Goal: Check status: Check status

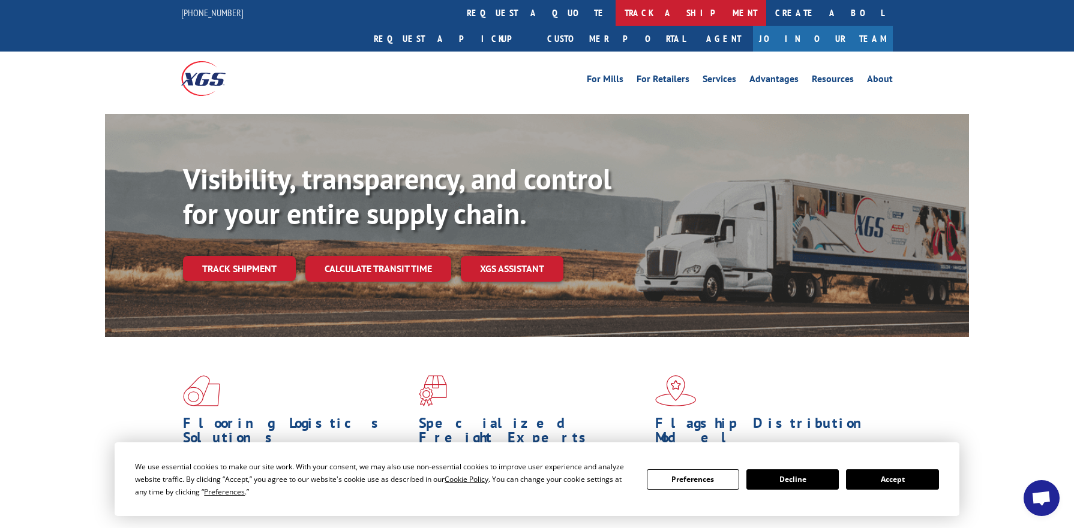
click at [615, 10] on link "track a shipment" at bounding box center [690, 13] width 151 height 26
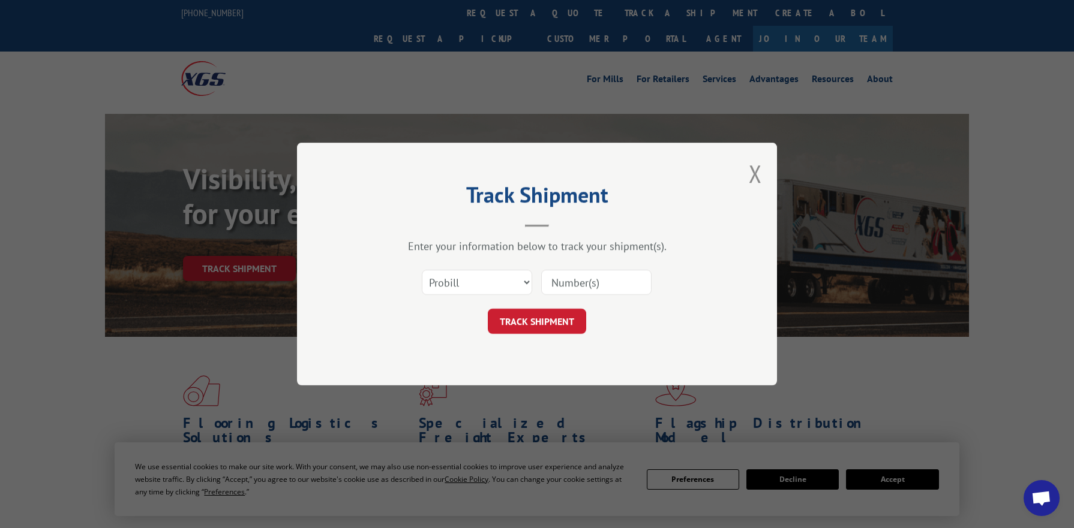
click at [589, 290] on input at bounding box center [596, 282] width 110 height 25
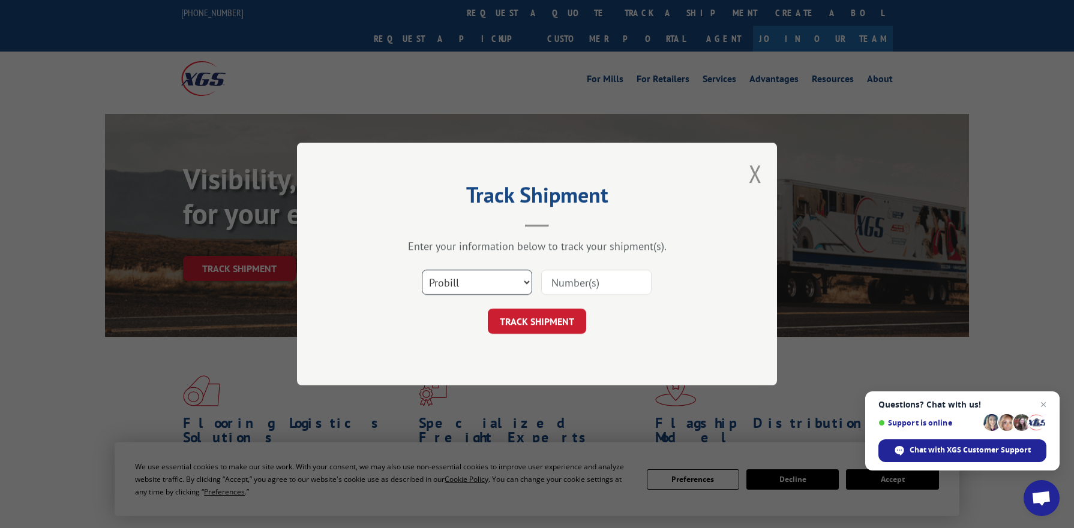
click at [487, 279] on select "Select category... Probill BOL PO" at bounding box center [477, 282] width 110 height 25
click at [599, 284] on input at bounding box center [596, 282] width 110 height 25
paste input "Sales subtotal amount 0.00 17602595 Total discount 0.00"
click at [612, 283] on input "Sales subtotal amount 0.00 17602595 Total discount 0.00" at bounding box center [596, 282] width 110 height 25
click at [558, 284] on input "Sales subtotal amount 0.00 17602595 Total discount 0.00" at bounding box center [596, 282] width 110 height 25
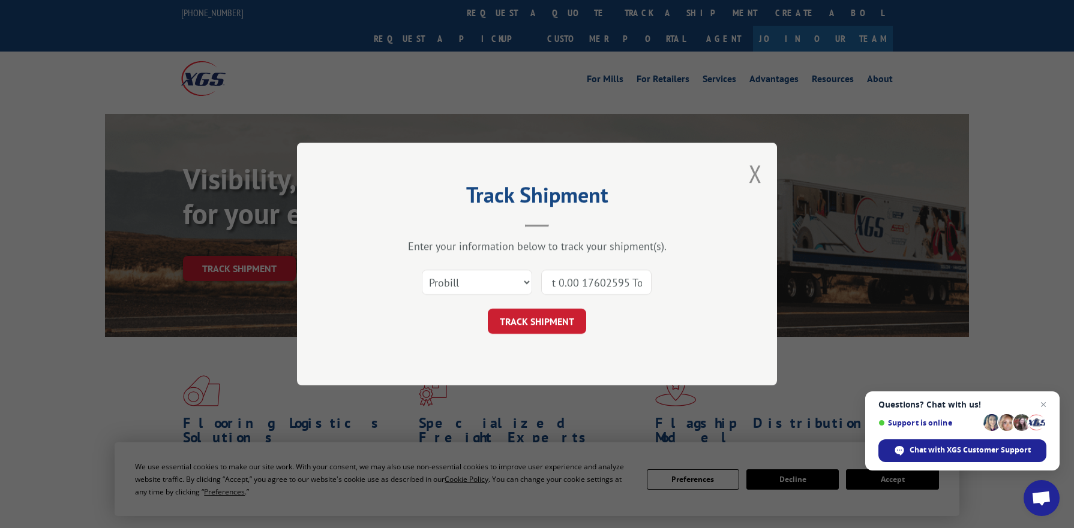
scroll to position [0, 178]
drag, startPoint x: 553, startPoint y: 282, endPoint x: 686, endPoint y: 288, distance: 132.7
click at [686, 288] on div "Select category... Probill BOL PO Sales subtotal amount 0.00 17602595 Total dis…" at bounding box center [537, 283] width 360 height 40
paste input
type input "Sales subtotal amount 0.00 17602595 Total discount 0.00"
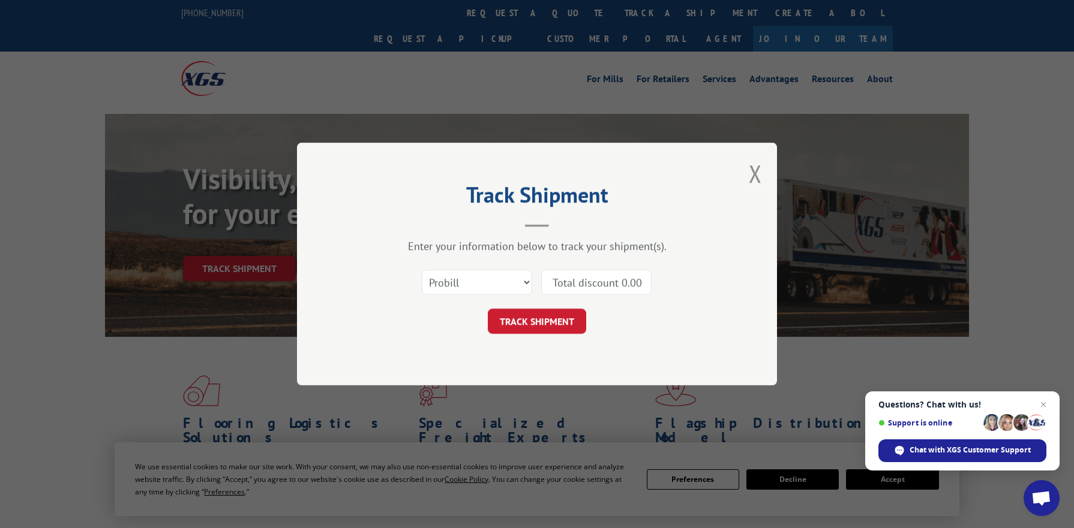
scroll to position [0, 0]
drag, startPoint x: 646, startPoint y: 284, endPoint x: 497, endPoint y: 287, distance: 149.4
click at [497, 287] on div "Select category... Probill BOL PO Sales subtotal amount 0.00 17602595 Total dis…" at bounding box center [537, 283] width 360 height 40
type input "1"
type input "17602595"
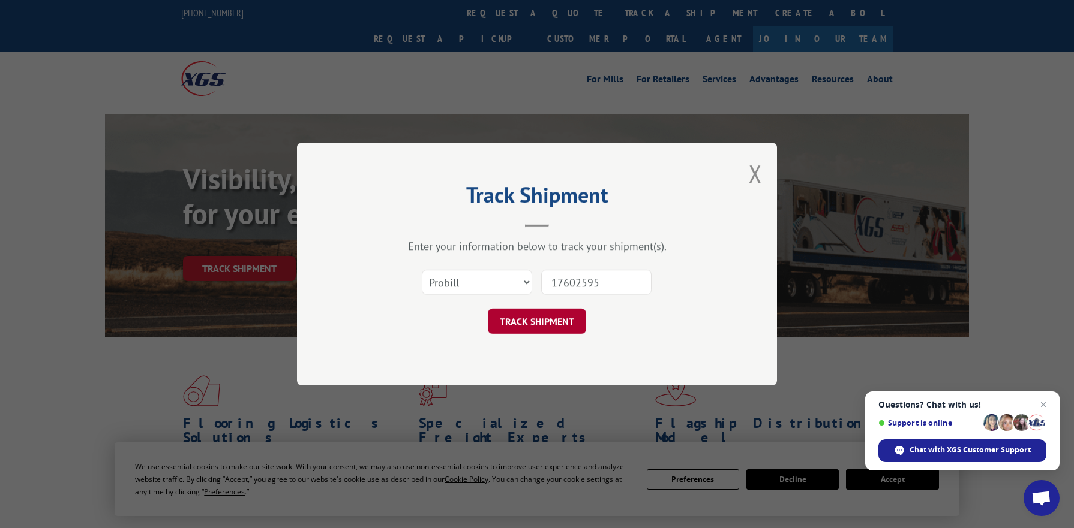
click at [555, 320] on button "TRACK SHIPMENT" at bounding box center [537, 321] width 98 height 25
